Goal: Task Accomplishment & Management: Use online tool/utility

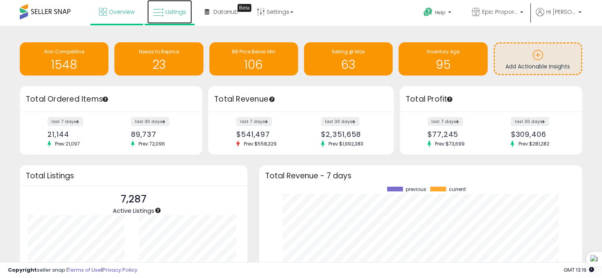
click at [177, 14] on span "Listings" at bounding box center [175, 12] width 21 height 8
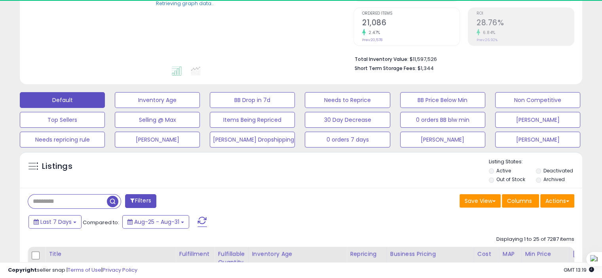
scroll to position [158, 0]
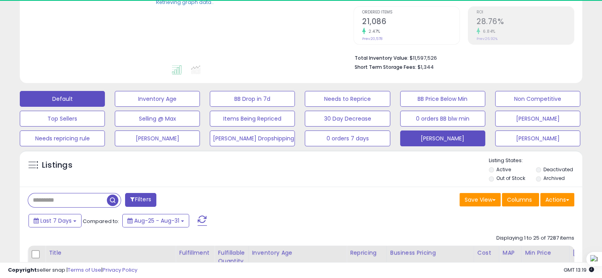
click at [445, 139] on button "Andrea" at bounding box center [442, 139] width 85 height 16
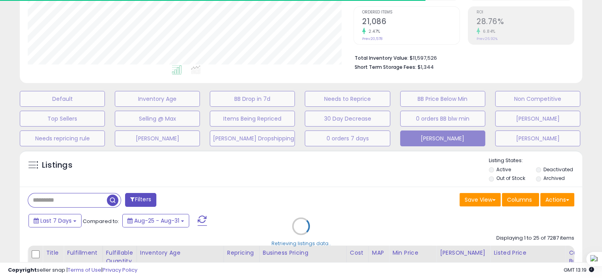
scroll to position [162, 325]
click at [56, 200] on div "Retrieving listings data.." at bounding box center [301, 232] width 574 height 172
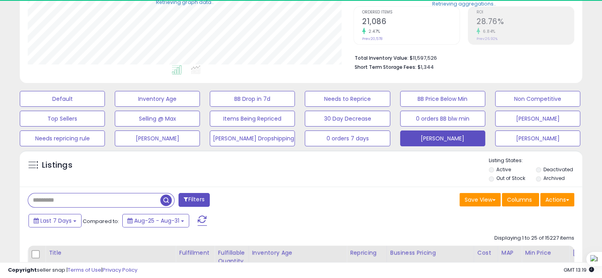
click at [57, 202] on input "text" at bounding box center [94, 201] width 132 height 14
paste input "**********"
type input "**********"
click at [167, 200] on span "button" at bounding box center [166, 200] width 11 height 11
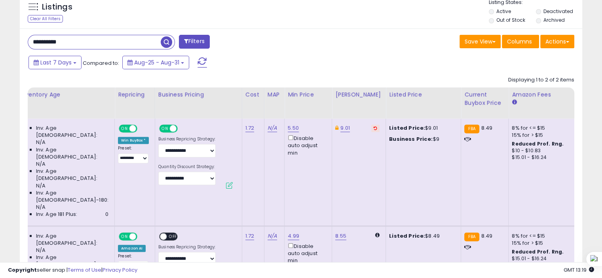
scroll to position [0, 239]
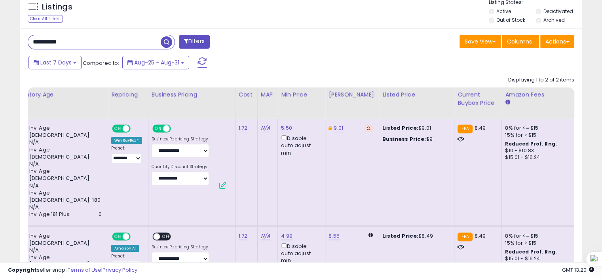
drag, startPoint x: 399, startPoint y: 127, endPoint x: 415, endPoint y: 127, distance: 15.4
click at [415, 127] on div "Listed Price: $9.01" at bounding box center [415, 128] width 66 height 7
copy div "9.01"
